Goal: Navigation & Orientation: Find specific page/section

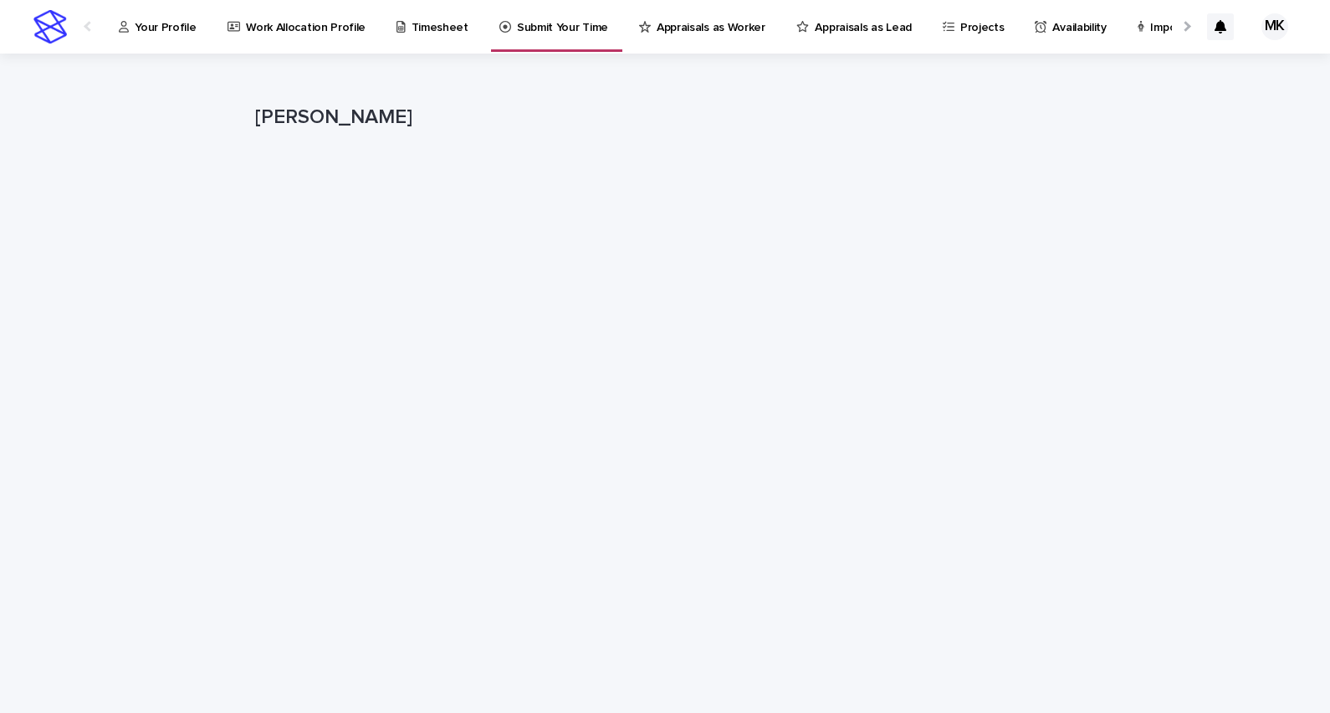
click at [1053, 26] on p "Availability" at bounding box center [1080, 17] width 54 height 35
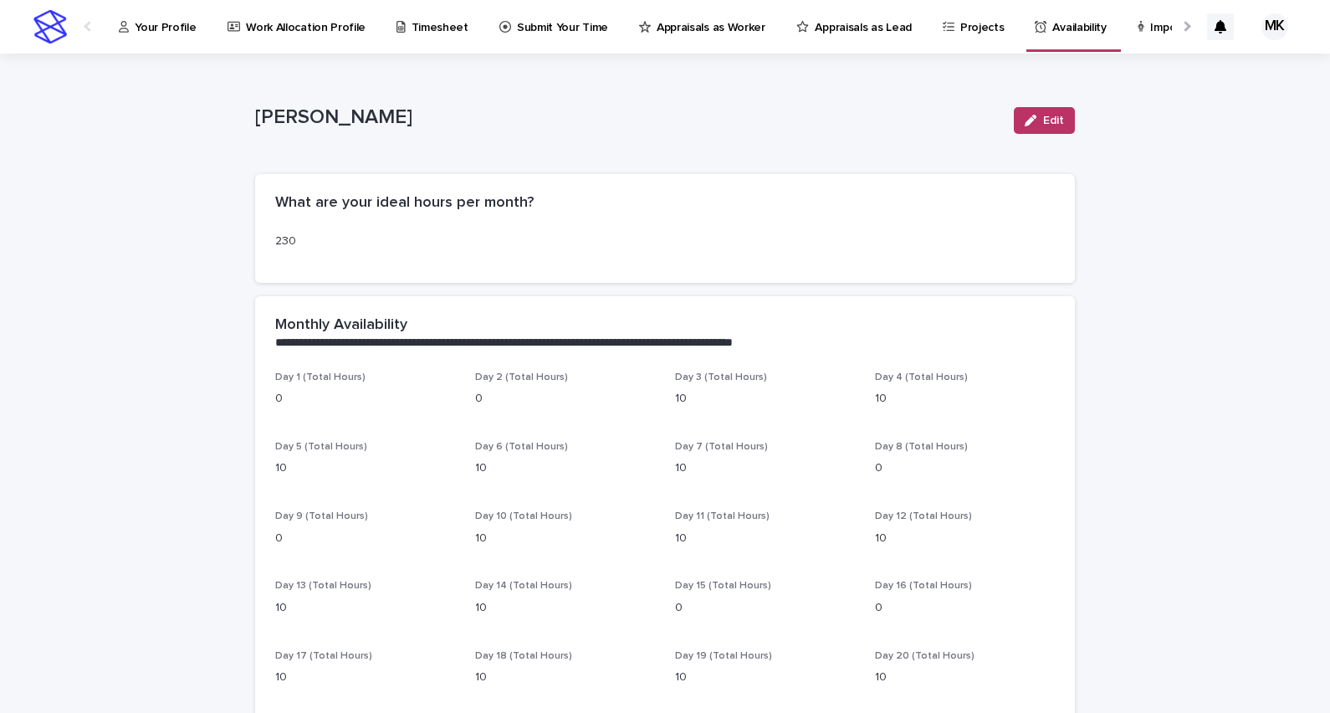
click at [1172, 29] on div at bounding box center [1185, 26] width 27 height 52
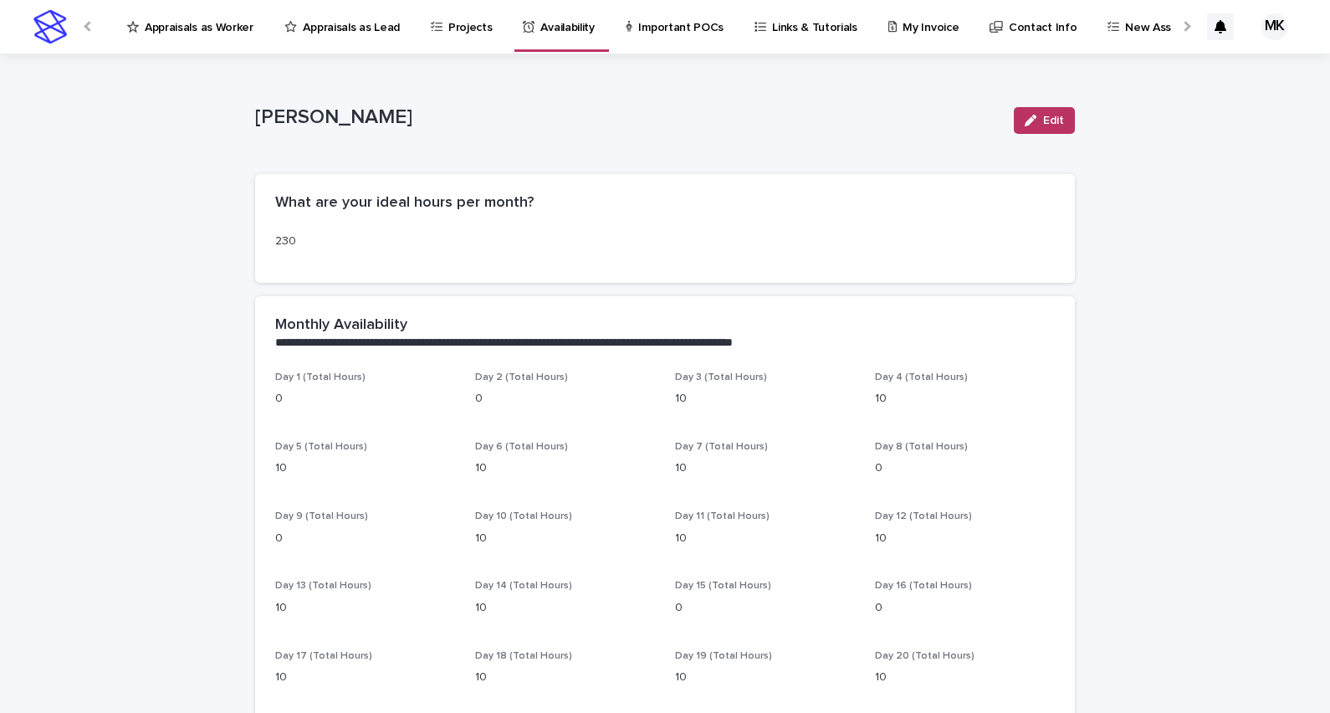
scroll to position [0, 527]
click at [1110, 29] on p "New Assignments" at bounding box center [1157, 17] width 94 height 35
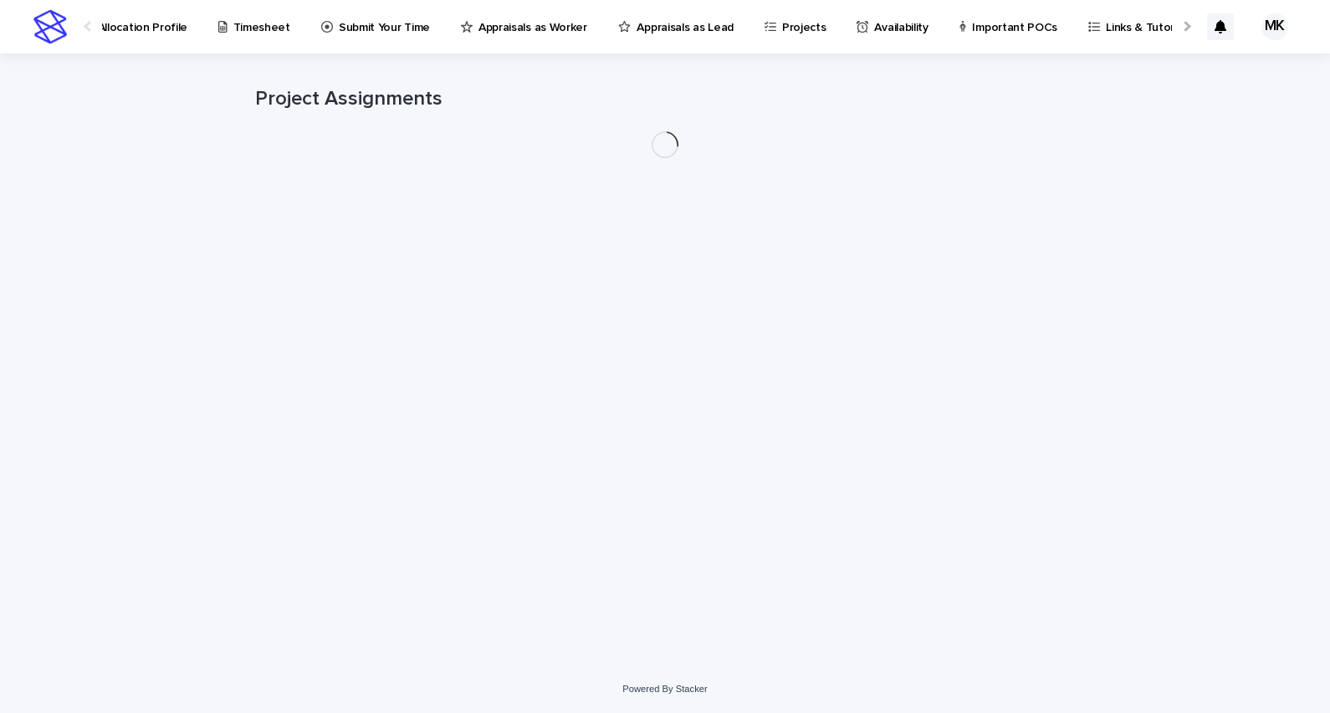
scroll to position [0, 233]
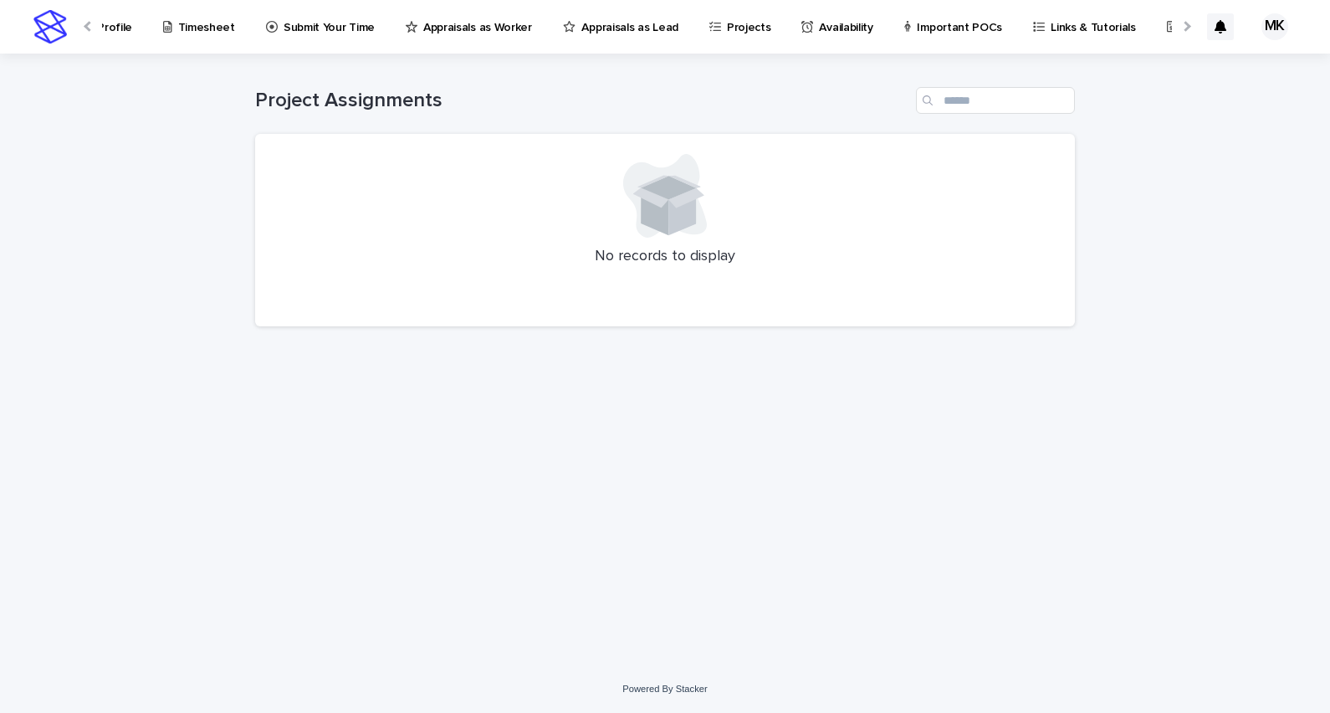
click at [952, 29] on p "Important POCs" at bounding box center [959, 17] width 85 height 35
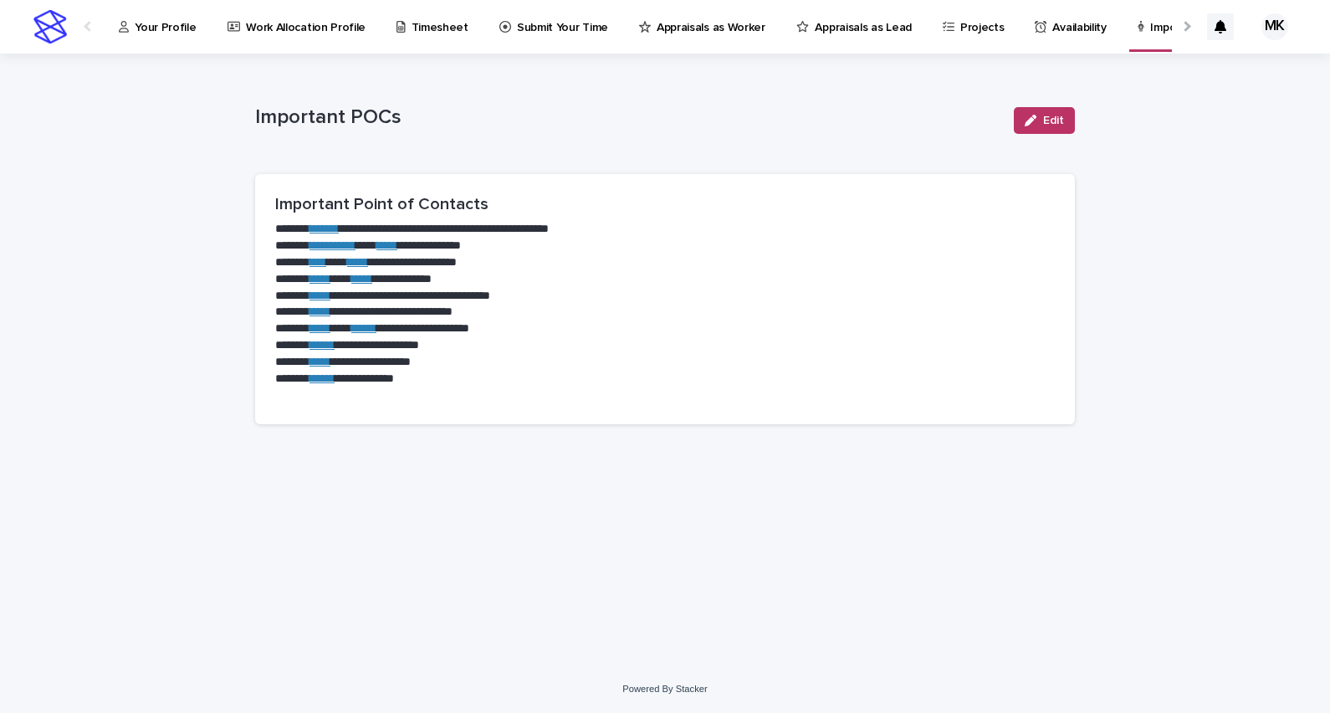
click at [829, 28] on p "Appraisals as Lead" at bounding box center [863, 17] width 96 height 35
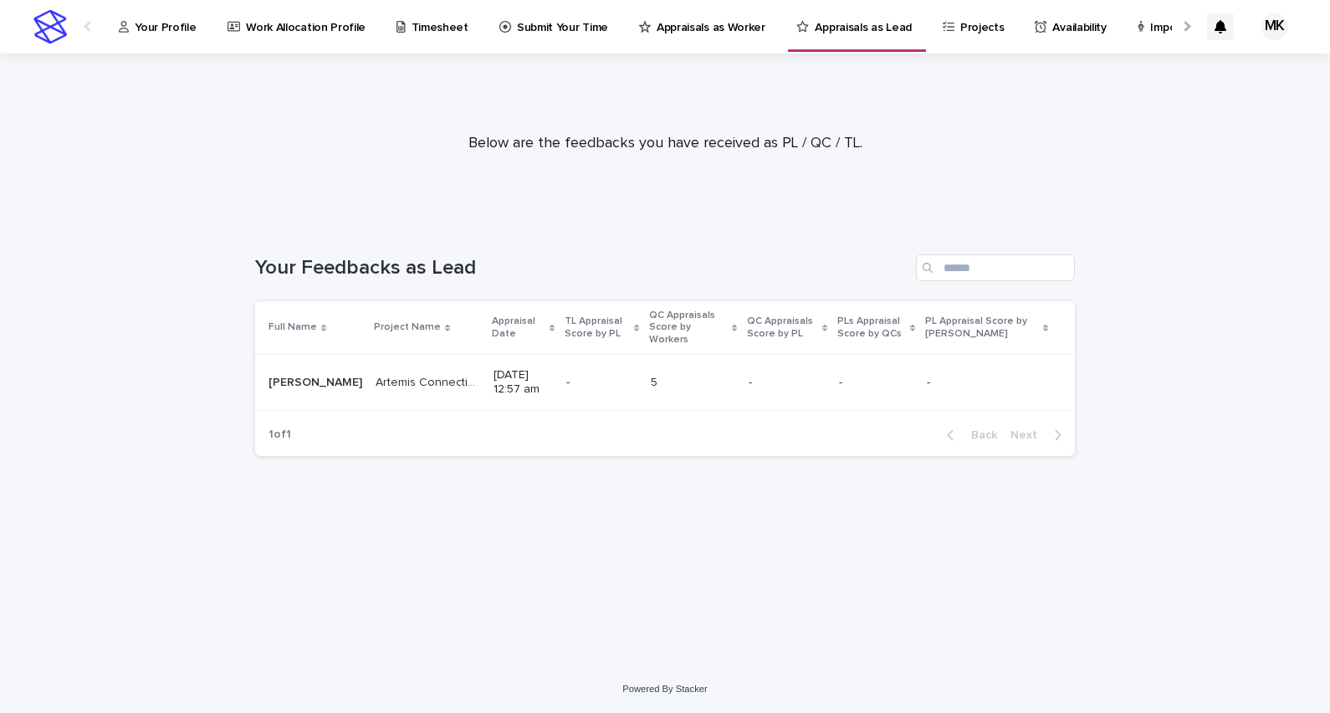
click at [960, 28] on p "Projects" at bounding box center [982, 17] width 44 height 35
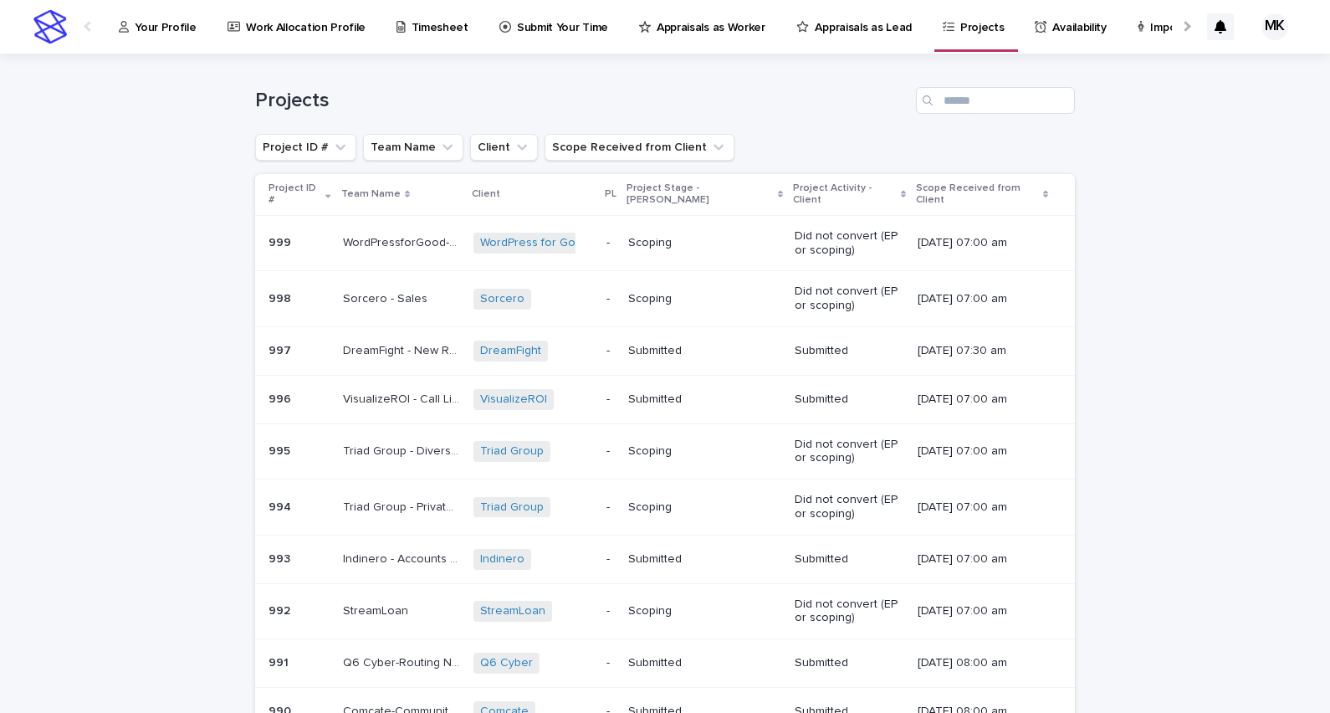
click at [715, 23] on p "Appraisals as Worker" at bounding box center [711, 17] width 109 height 35
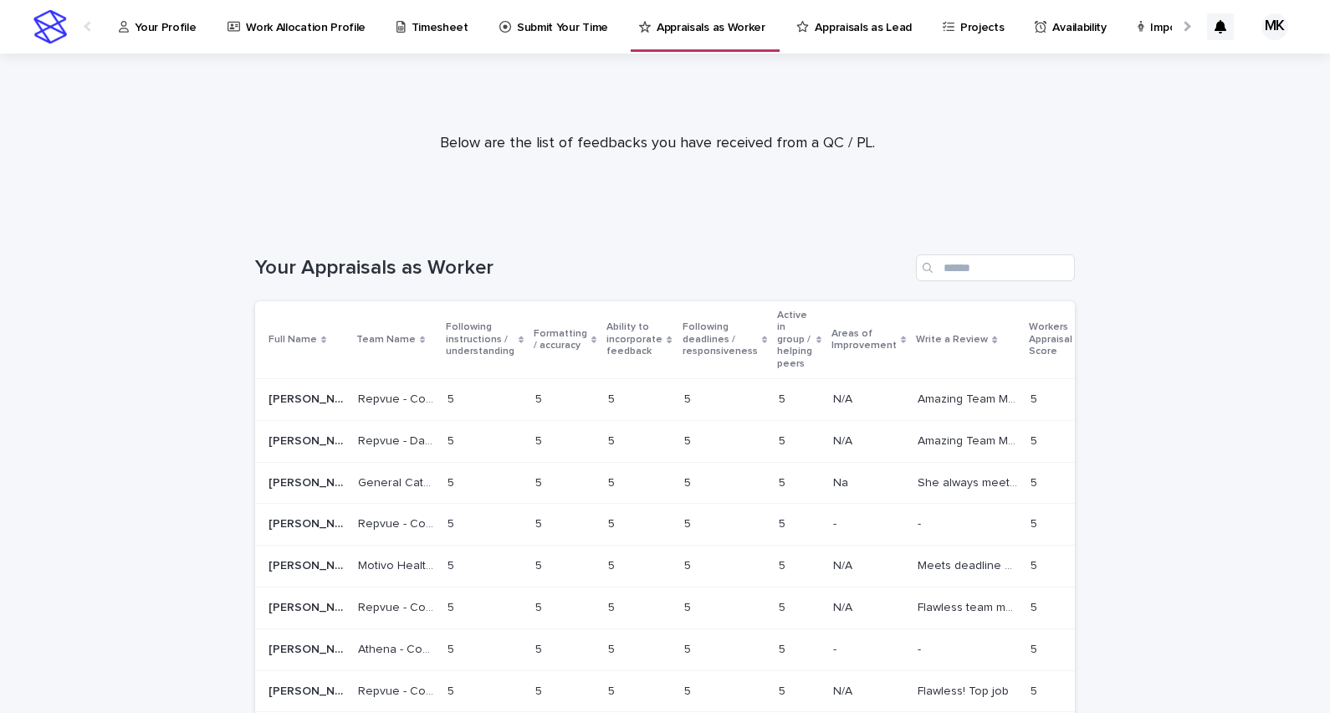
click at [576, 23] on p "Submit Your Time" at bounding box center [562, 17] width 91 height 35
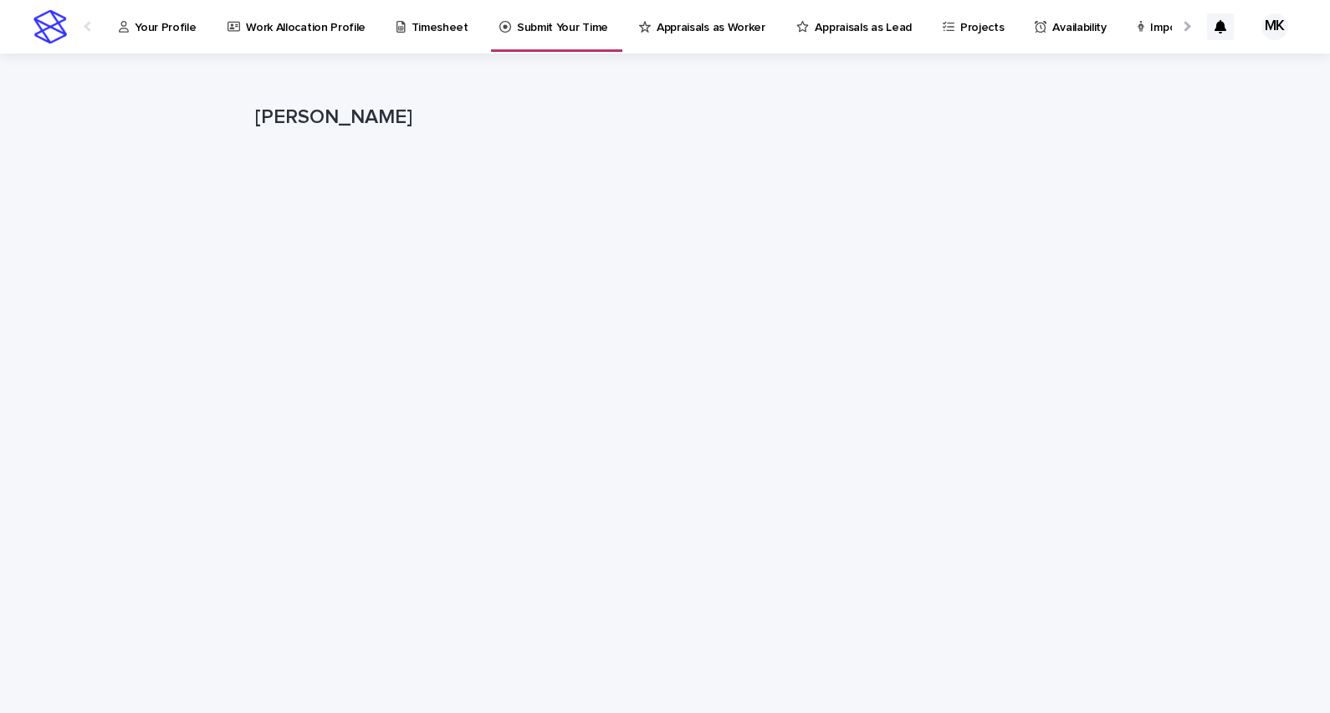
click at [818, 32] on p "Appraisals as Lead" at bounding box center [863, 17] width 96 height 35
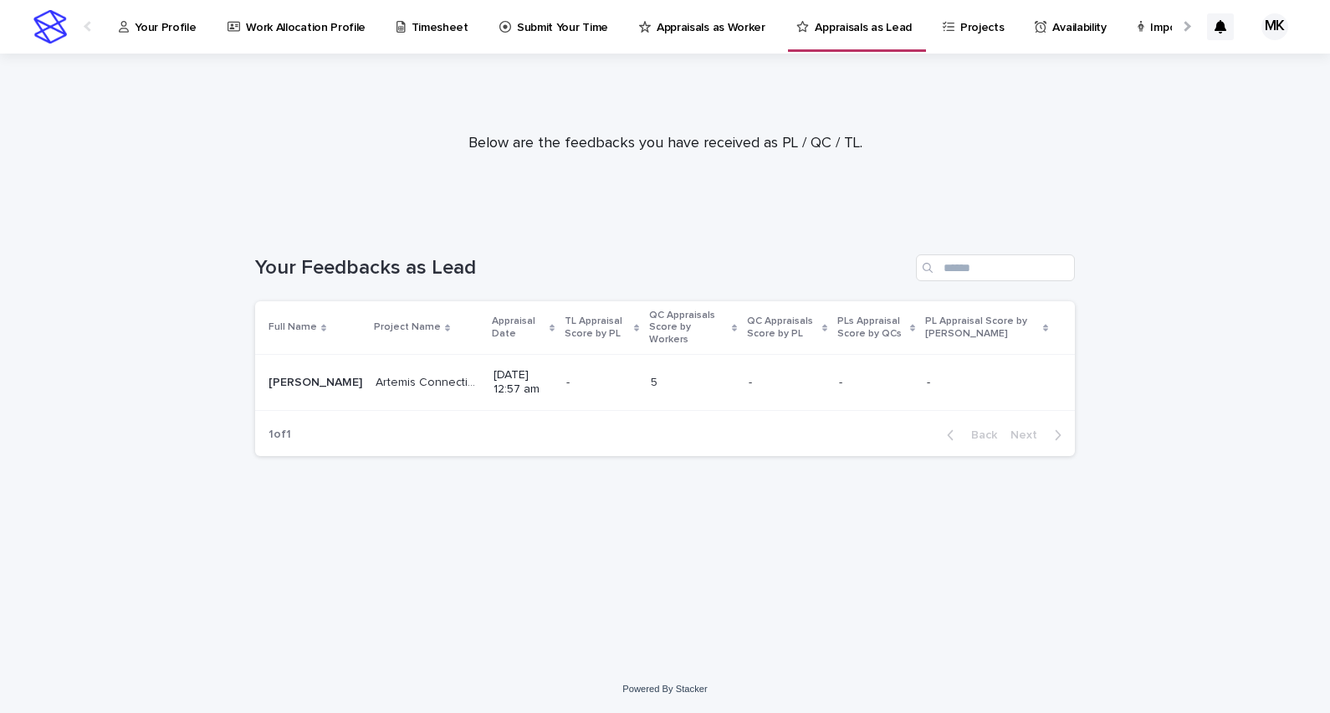
click at [296, 35] on link "Work Allocation Profile" at bounding box center [300, 26] width 148 height 52
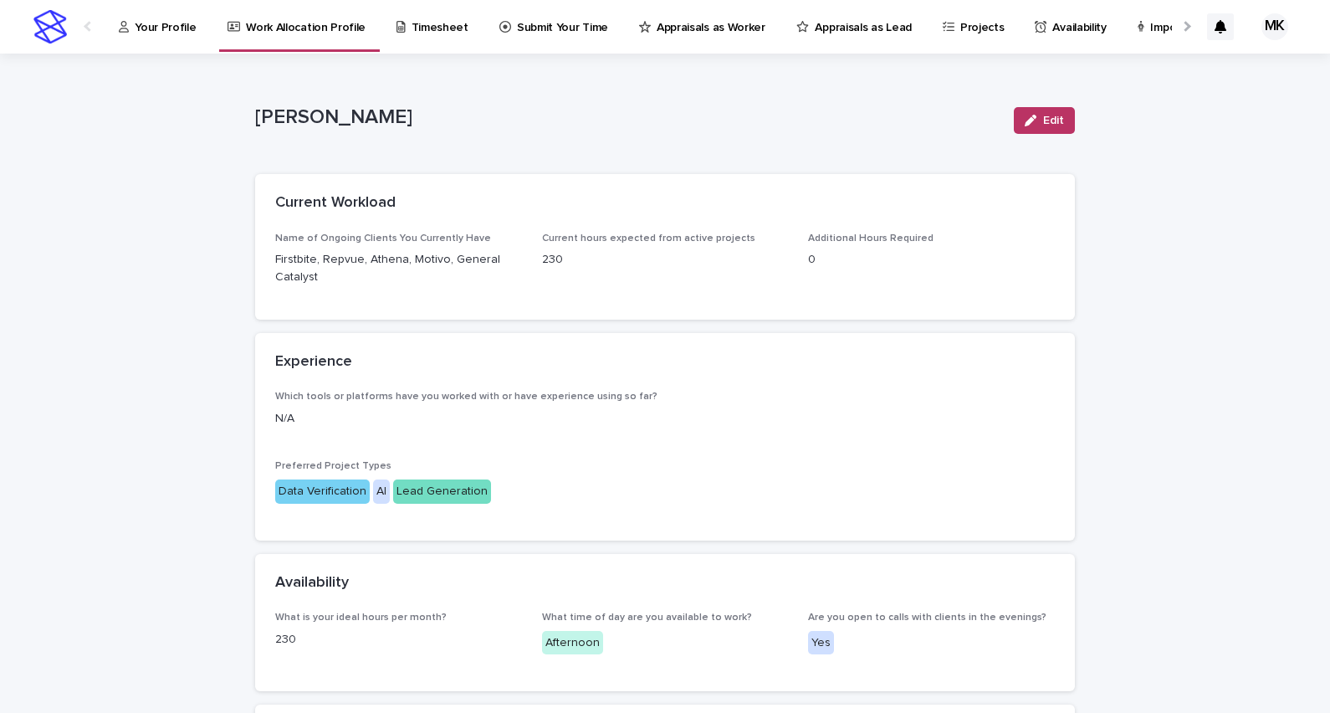
click at [889, 245] on div "Additional Hours Required 0" at bounding box center [931, 257] width 247 height 49
click at [138, 21] on p "Your Profile" at bounding box center [165, 17] width 61 height 35
